Goal: Find contact information: Find contact information

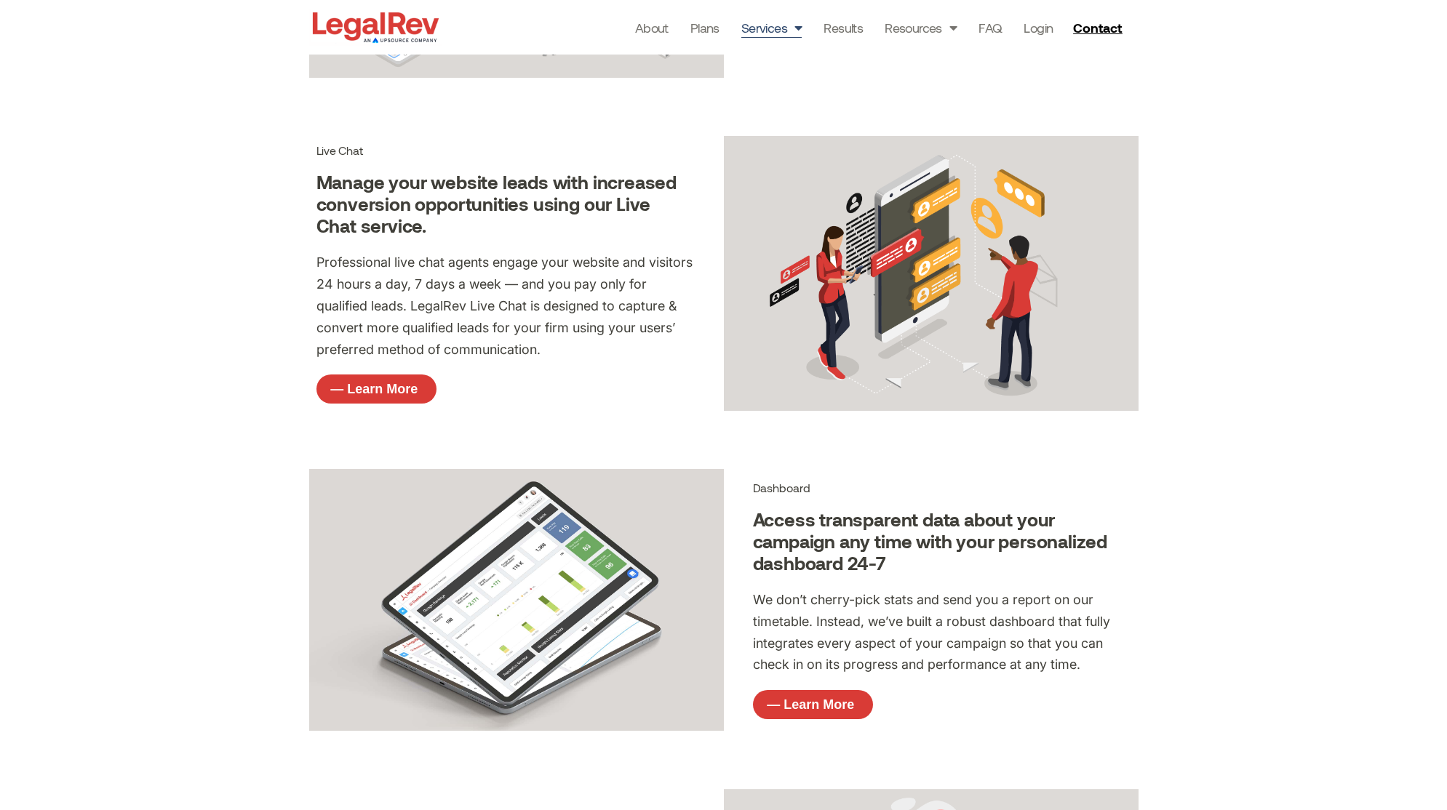
click at [626, 29] on div "About Plans Services Law Firm Website Design Law Firm Brand Identity Content Ma…" at bounding box center [787, 27] width 690 height 55
click at [650, 30] on link "About" at bounding box center [651, 27] width 33 height 20
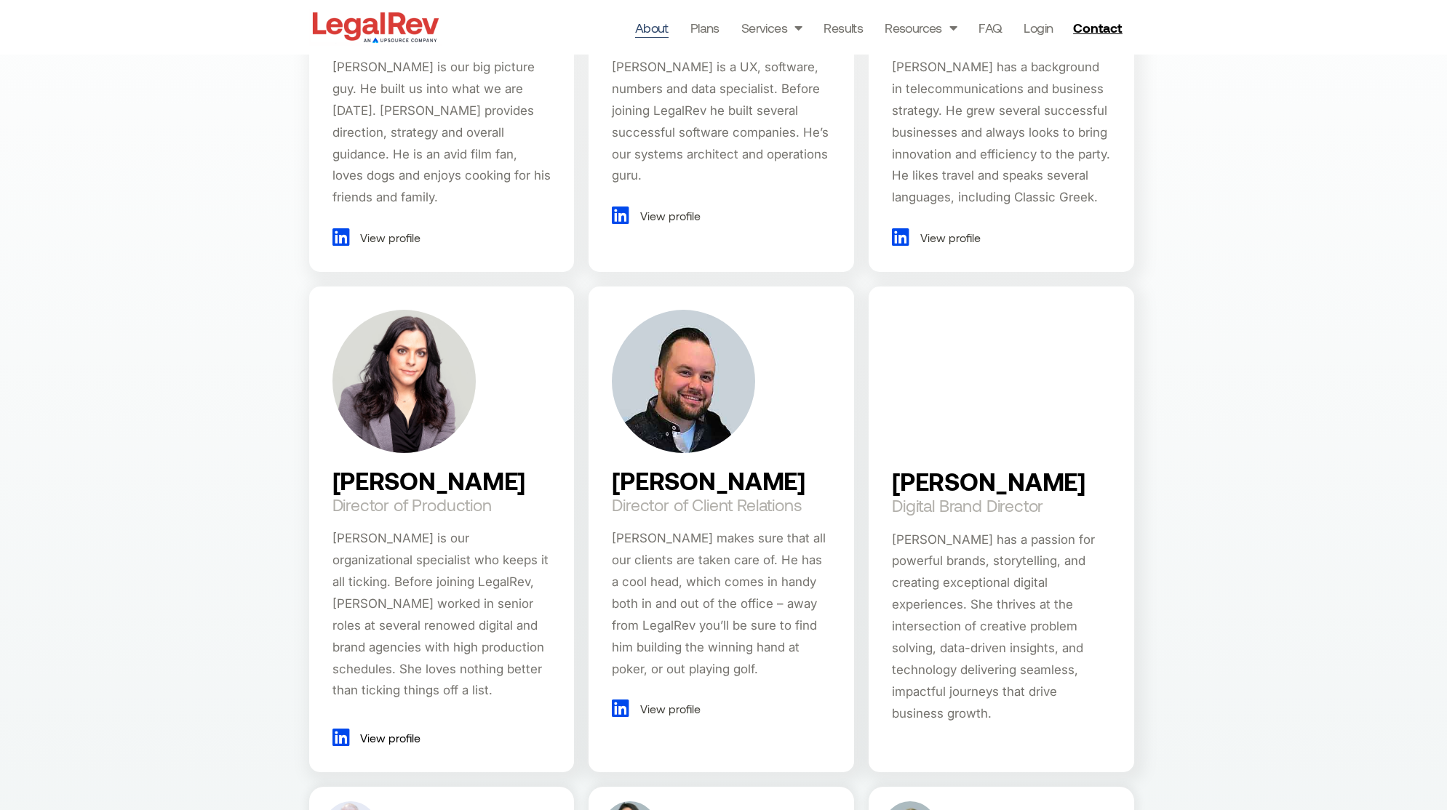
scroll to position [1196, 0]
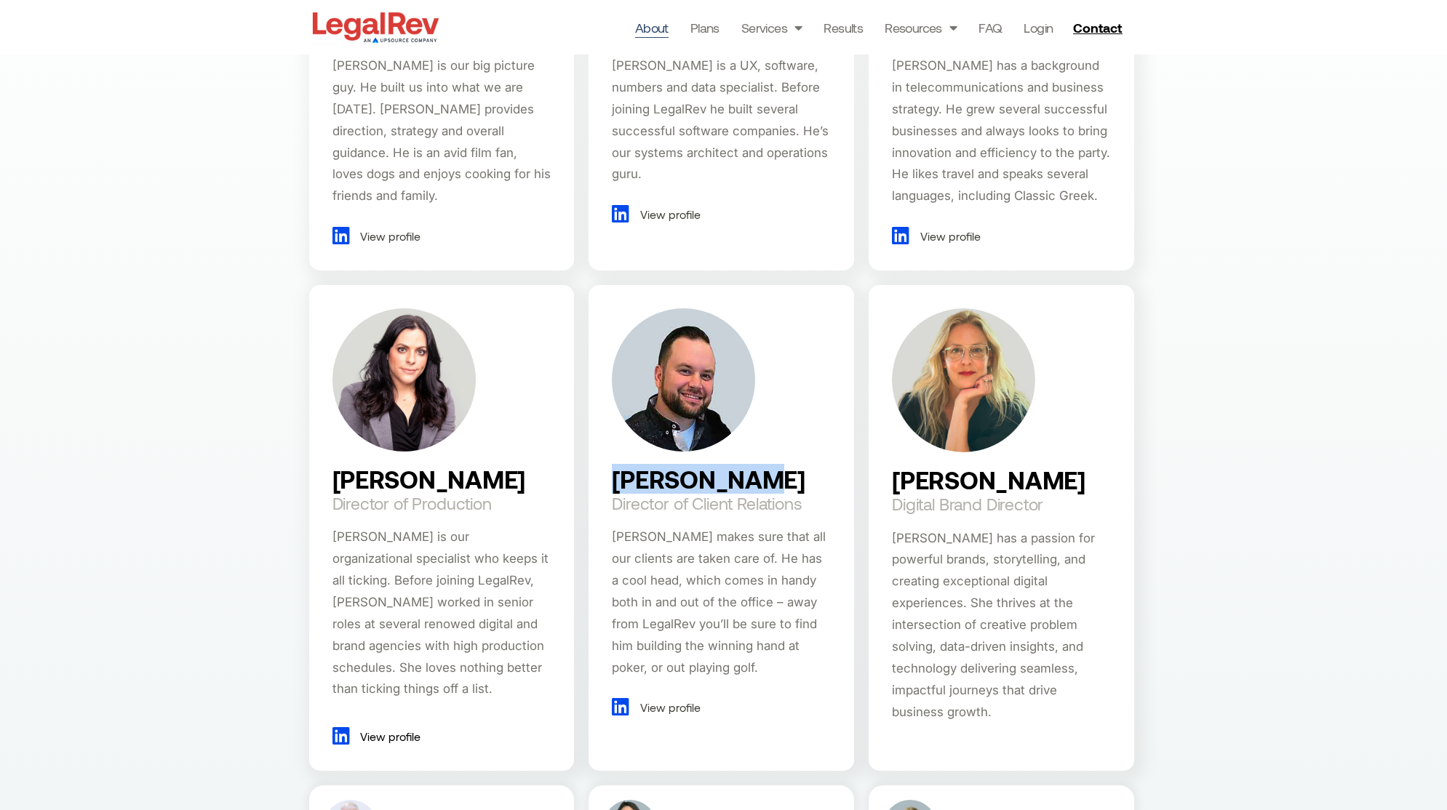
drag, startPoint x: 613, startPoint y: 487, endPoint x: 770, endPoint y: 487, distance: 156.4
click at [770, 487] on div "[PERSON_NAME] Director of Client Relations [PERSON_NAME] makes sure that all ou…" at bounding box center [721, 528] width 266 height 486
copy h2 "[PERSON_NAME]"
drag, startPoint x: 614, startPoint y: 504, endPoint x: 805, endPoint y: 504, distance: 190.6
click at [806, 504] on div "[PERSON_NAME] Director of Client Relations [PERSON_NAME] makes sure that all ou…" at bounding box center [721, 528] width 266 height 486
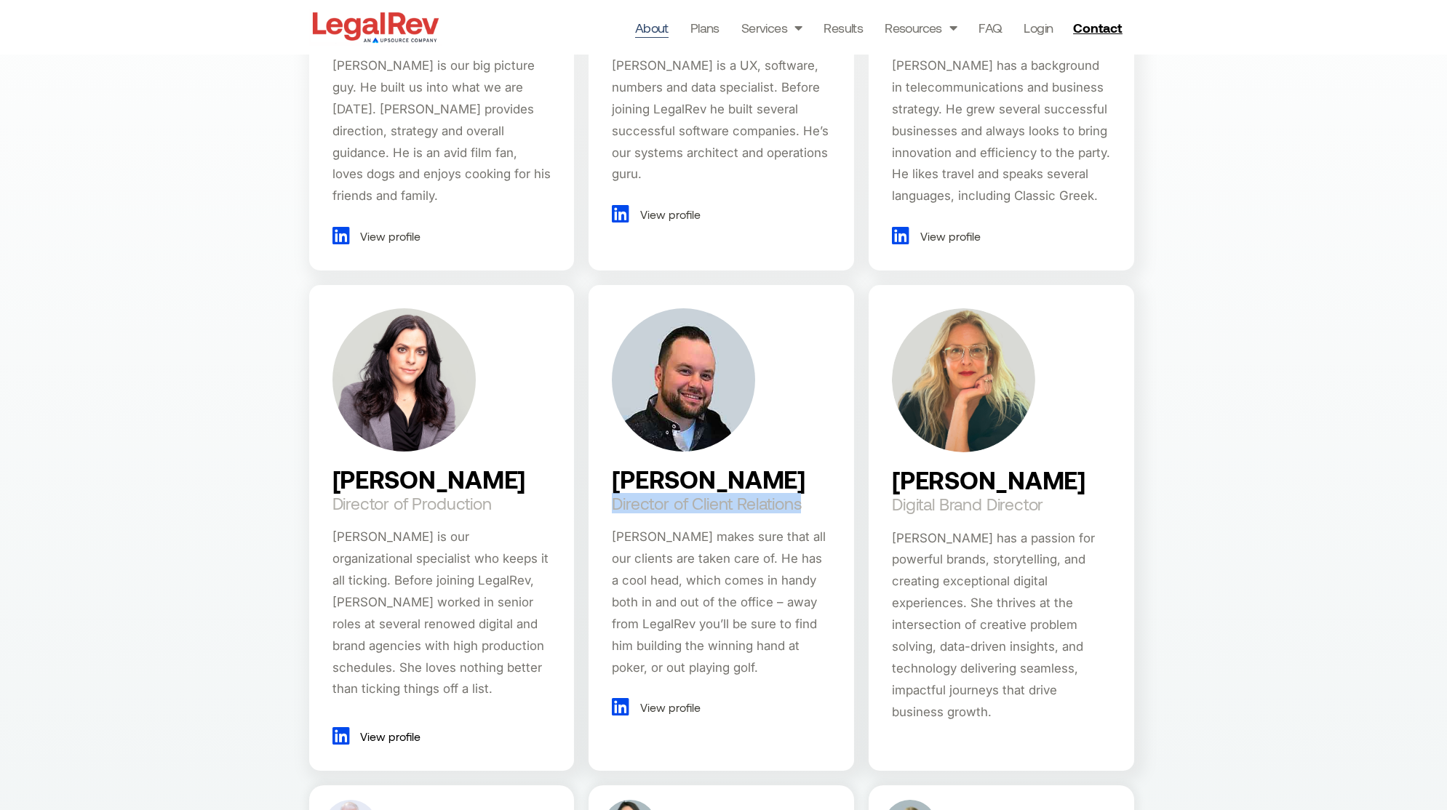
copy h2 "Director of Client Relations"
